Goal: Contribute content: Add original content to the website for others to see

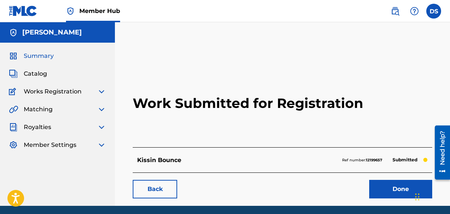
click at [32, 58] on span "Summary" at bounding box center [39, 56] width 30 height 9
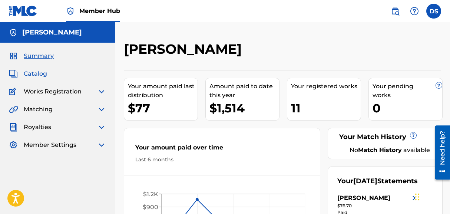
click at [43, 74] on span "Catalog" at bounding box center [35, 73] width 23 height 9
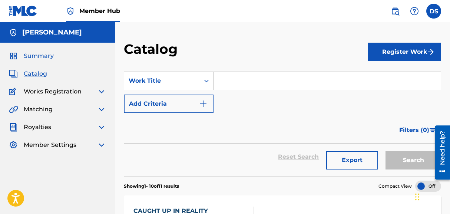
click at [44, 57] on span "Summary" at bounding box center [39, 56] width 30 height 9
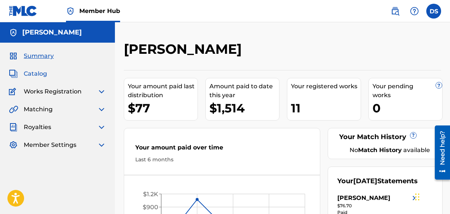
click at [28, 74] on span "Catalog" at bounding box center [35, 73] width 23 height 9
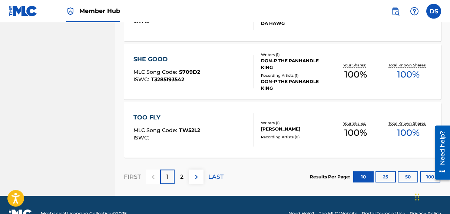
scroll to position [635, 0]
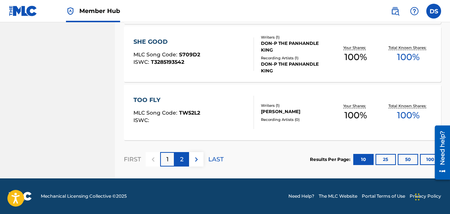
click at [184, 159] on div "2" at bounding box center [182, 159] width 14 height 14
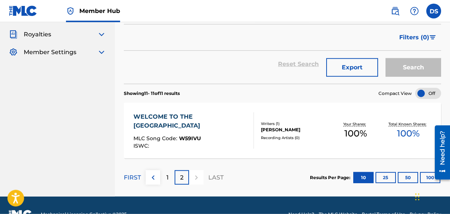
scroll to position [111, 0]
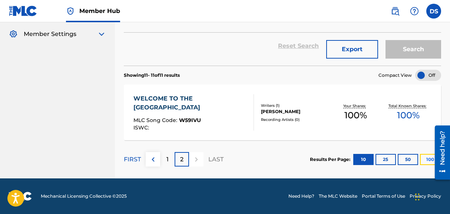
click at [425, 161] on button "100" at bounding box center [430, 159] width 20 height 11
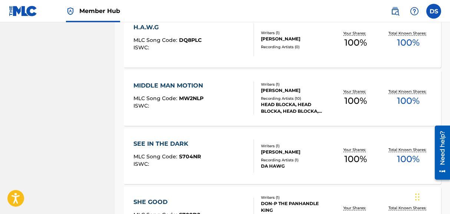
scroll to position [463, 0]
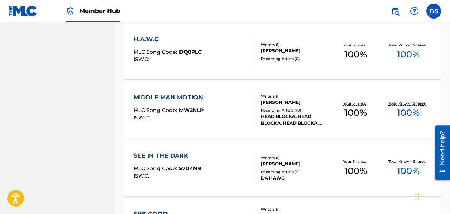
click at [323, 150] on div "SEE IN THE DARK MLC Song Code : S704NR ISWC : Writers ( 1 ) [PERSON_NAME] Recor…" at bounding box center [282, 168] width 317 height 56
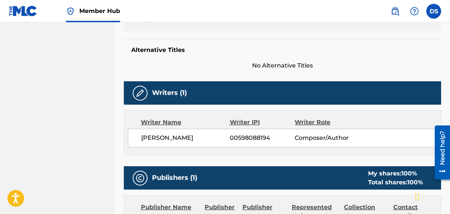
scroll to position [227, 0]
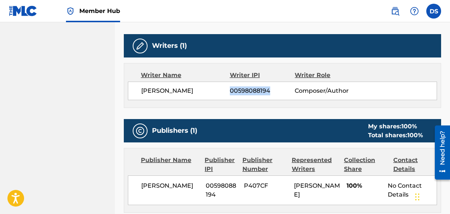
drag, startPoint x: 231, startPoint y: 90, endPoint x: 270, endPoint y: 96, distance: 39.3
click at [270, 96] on div "[PERSON_NAME] 00598088194 Composer/Author" at bounding box center [282, 91] width 309 height 19
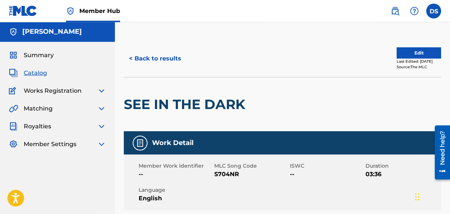
scroll to position [0, 0]
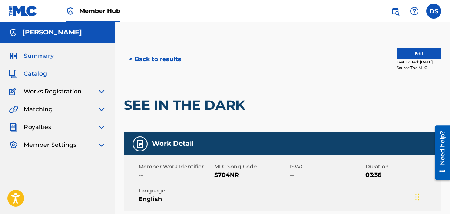
click at [23, 56] on link "Summary" at bounding box center [31, 56] width 45 height 9
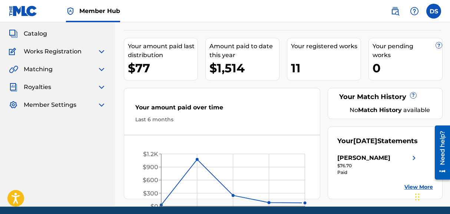
scroll to position [77, 0]
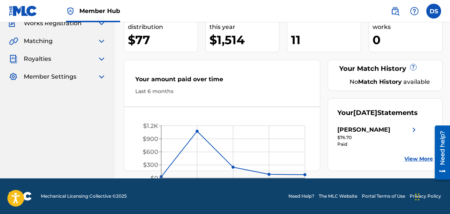
click at [412, 159] on link "View More" at bounding box center [418, 159] width 29 height 8
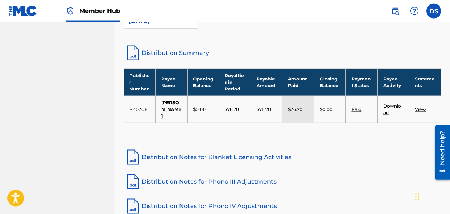
scroll to position [151, 0]
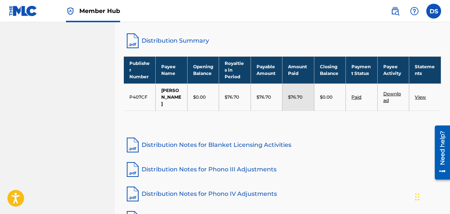
click at [420, 87] on td "View" at bounding box center [425, 96] width 32 height 27
click at [420, 94] on link "View" at bounding box center [420, 97] width 11 height 6
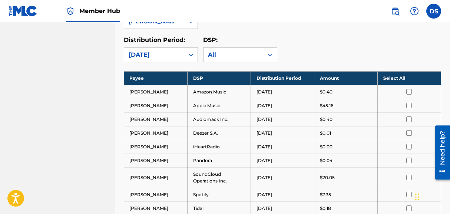
scroll to position [113, 0]
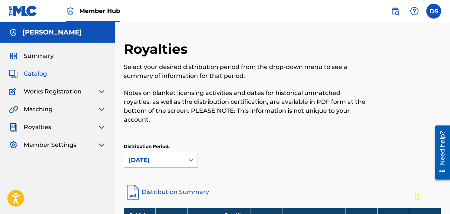
click at [40, 73] on span "Catalog" at bounding box center [35, 73] width 23 height 9
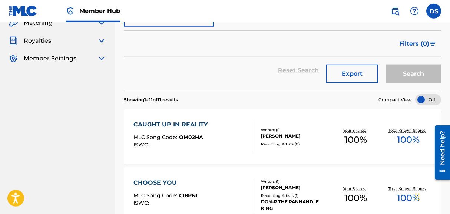
scroll to position [151, 0]
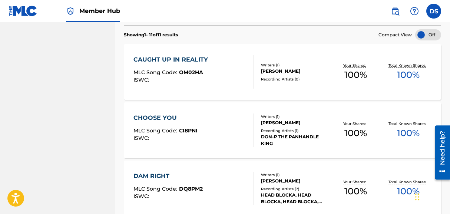
click at [400, 72] on span "100 %" at bounding box center [408, 74] width 23 height 13
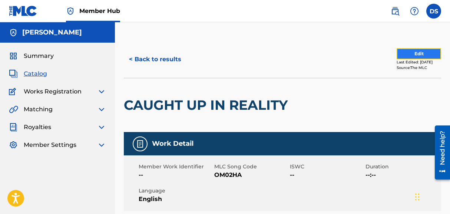
click at [422, 56] on button "Edit" at bounding box center [419, 53] width 44 height 11
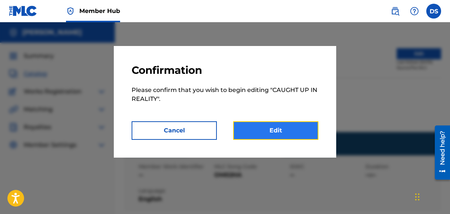
click at [282, 130] on link "Edit" at bounding box center [275, 130] width 85 height 19
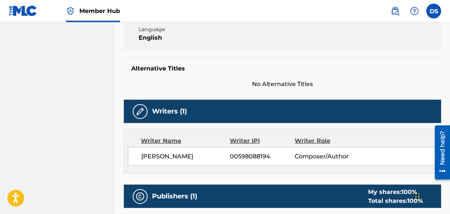
scroll to position [160, 0]
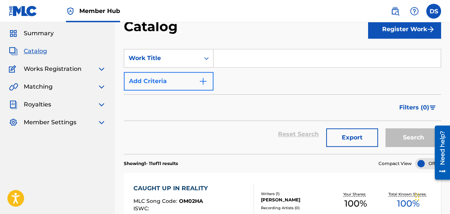
scroll to position [38, 0]
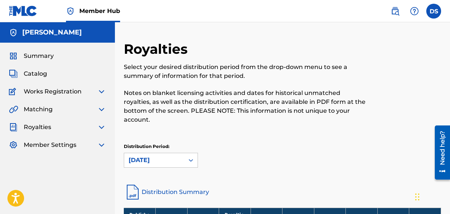
click at [102, 91] on img at bounding box center [101, 91] width 9 height 9
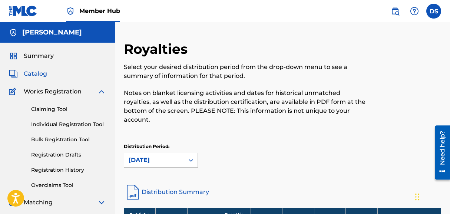
click at [29, 72] on span "Catalog" at bounding box center [35, 73] width 23 height 9
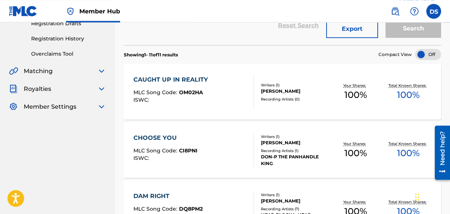
scroll to position [151, 0]
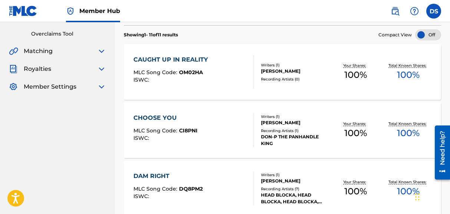
click at [196, 61] on div "CAUGHT UP IN REALITY" at bounding box center [172, 59] width 78 height 9
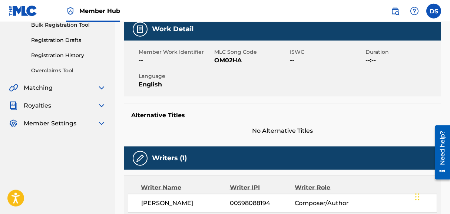
scroll to position [113, 0]
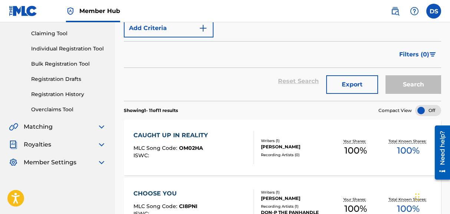
scroll to position [113, 0]
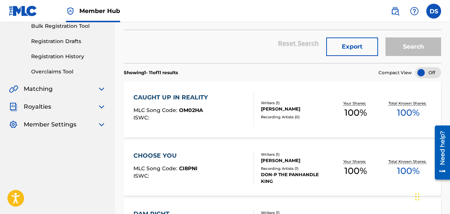
click at [284, 105] on div "Writers ( 1 )" at bounding box center [295, 103] width 68 height 6
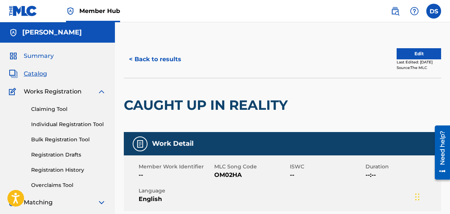
click at [42, 55] on span "Summary" at bounding box center [39, 56] width 30 height 9
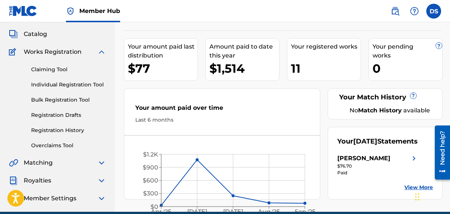
scroll to position [77, 0]
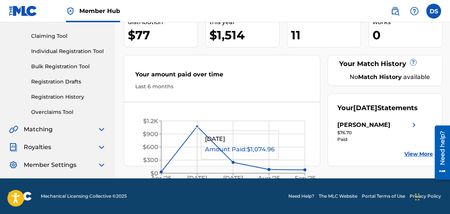
click at [196, 125] on circle at bounding box center [197, 126] width 3 height 3
click at [197, 125] on circle at bounding box center [197, 126] width 3 height 3
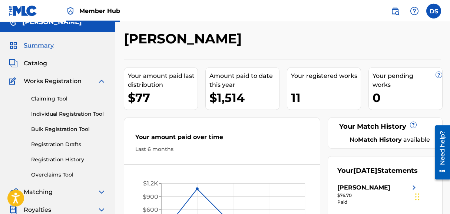
scroll to position [0, 0]
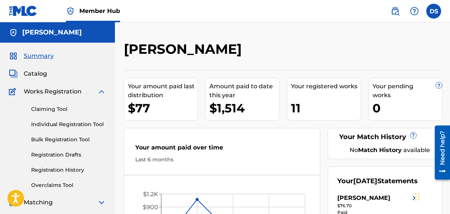
click at [37, 57] on span "Summary" at bounding box center [39, 56] width 30 height 9
click at [26, 9] on img at bounding box center [23, 11] width 29 height 11
click at [102, 95] on img at bounding box center [101, 91] width 9 height 9
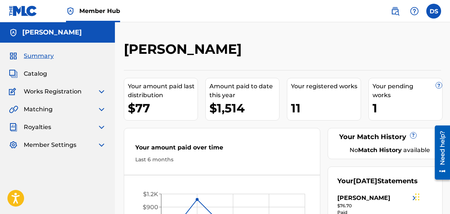
click at [56, 129] on div "Royalties" at bounding box center [57, 127] width 97 height 9
click at [104, 127] on img at bounding box center [101, 127] width 9 height 9
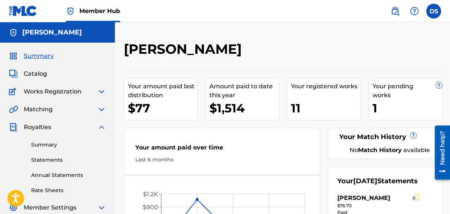
click at [52, 150] on div "Summary Statements Annual Statements Rate Sheets" at bounding box center [57, 163] width 97 height 63
click at [54, 145] on link "Summary" at bounding box center [68, 145] width 75 height 8
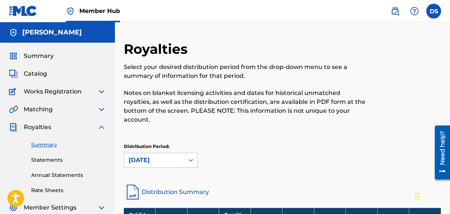
click at [98, 92] on img at bounding box center [101, 91] width 9 height 9
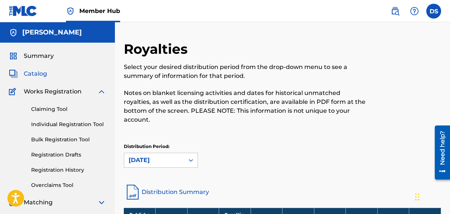
click at [36, 75] on span "Catalog" at bounding box center [35, 73] width 23 height 9
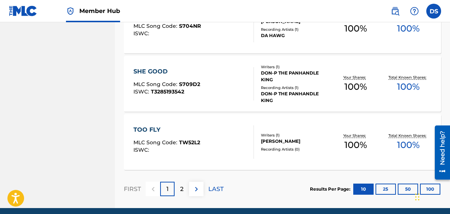
scroll to position [635, 0]
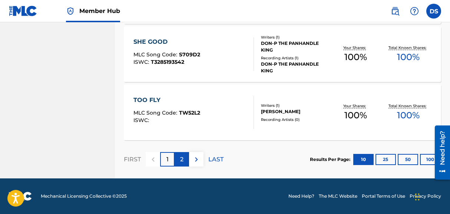
click at [186, 157] on div "2" at bounding box center [182, 159] width 14 height 14
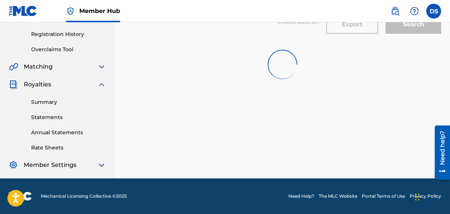
scroll to position [136, 0]
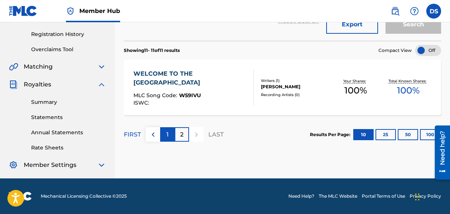
click at [164, 135] on div "1" at bounding box center [167, 134] width 14 height 14
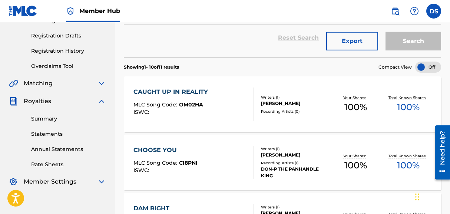
scroll to position [151, 0]
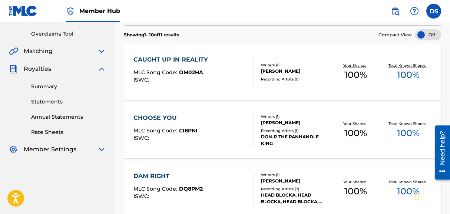
click at [427, 33] on div at bounding box center [428, 34] width 26 height 11
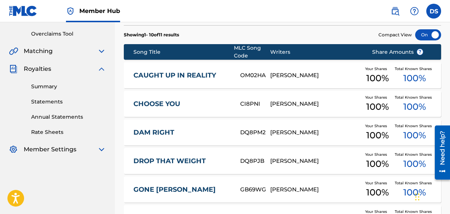
click at [427, 33] on div at bounding box center [428, 34] width 26 height 11
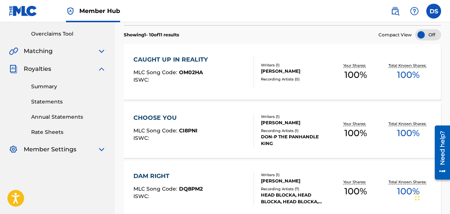
click at [431, 32] on div at bounding box center [428, 34] width 26 height 11
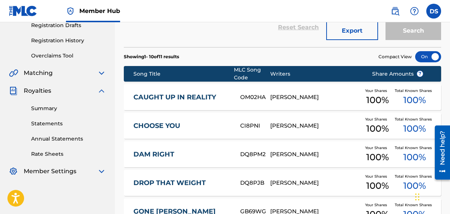
scroll to position [0, 0]
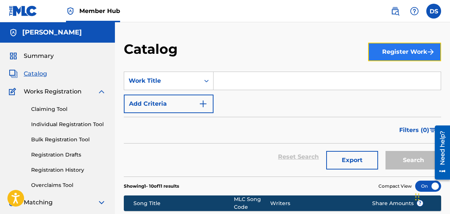
click at [401, 53] on button "Register Work" at bounding box center [404, 52] width 73 height 19
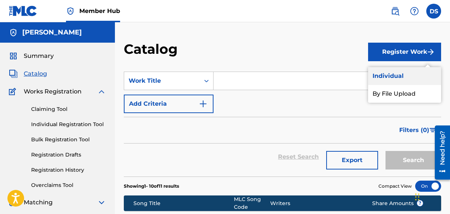
click at [400, 80] on link "Individual" at bounding box center [404, 76] width 73 height 18
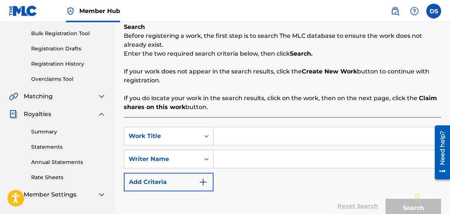
scroll to position [174, 0]
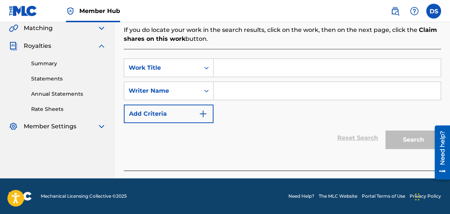
click at [224, 67] on input "Search Form" at bounding box center [327, 68] width 227 height 18
type input "KISSIN BOUNCE"
click at [235, 92] on input "Search Form" at bounding box center [327, 91] width 227 height 18
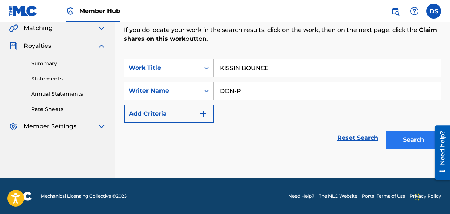
type input "DON-P"
click at [398, 142] on button "Search" at bounding box center [414, 139] width 56 height 19
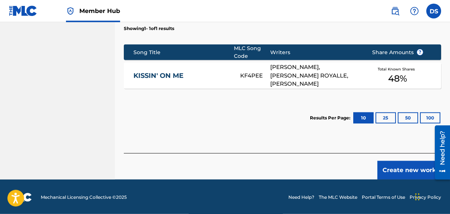
scroll to position [316, 0]
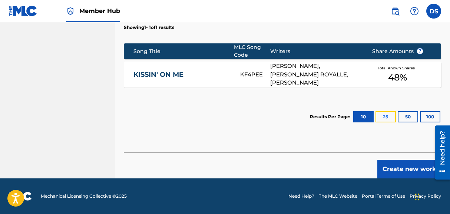
click at [380, 115] on button "25" at bounding box center [386, 116] width 20 height 11
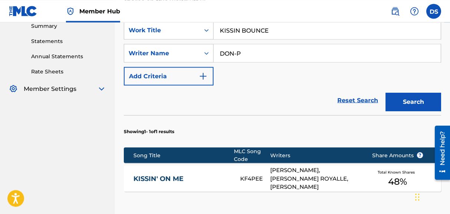
scroll to position [259, 0]
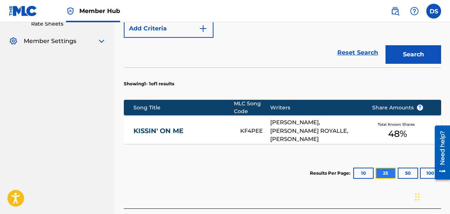
click at [392, 173] on button "25" at bounding box center [386, 173] width 20 height 11
click at [407, 173] on button "50" at bounding box center [408, 173] width 20 height 11
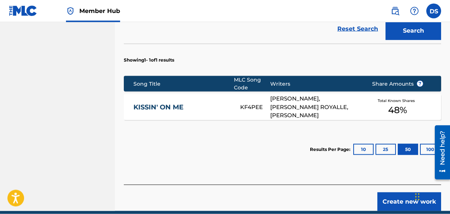
scroll to position [297, 0]
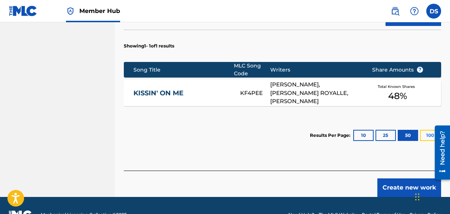
click at [426, 137] on button "100" at bounding box center [430, 135] width 20 height 11
click at [361, 135] on button "10" at bounding box center [363, 135] width 20 height 11
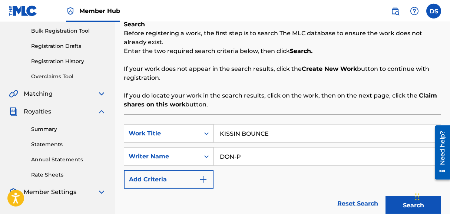
scroll to position [108, 0]
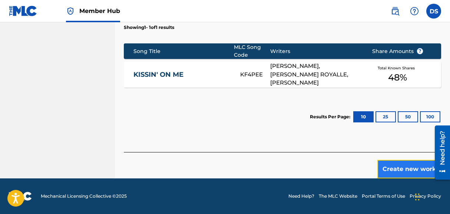
click at [385, 166] on button "Create new work" at bounding box center [409, 169] width 64 height 19
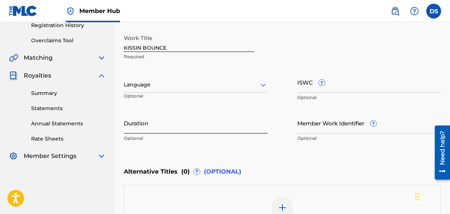
scroll to position [151, 0]
